Goal: Check status: Check status

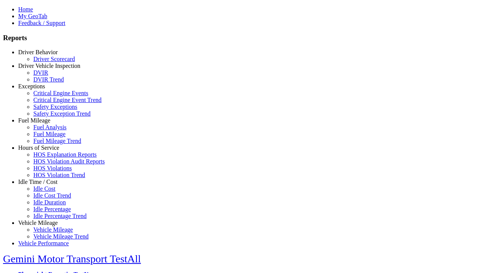
click at [44, 55] on link "Driver Behavior" at bounding box center [37, 52] width 39 height 6
click at [49, 62] on link "Driver Scorecard" at bounding box center [54, 59] width 42 height 6
